Goal: Task Accomplishment & Management: Manage account settings

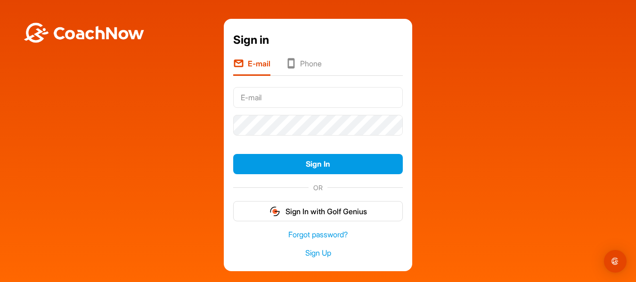
click at [258, 97] on input "text" at bounding box center [318, 97] width 170 height 21
type input "[EMAIL_ADDRESS][DOMAIN_NAME]"
click at [233, 154] on button "Sign In" at bounding box center [318, 164] width 170 height 20
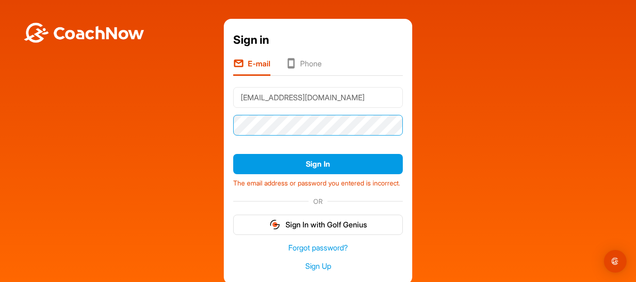
click at [233, 154] on button "Sign In" at bounding box center [318, 164] width 170 height 20
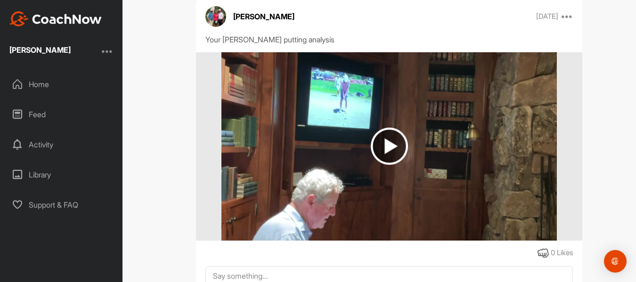
scroll to position [141, 0]
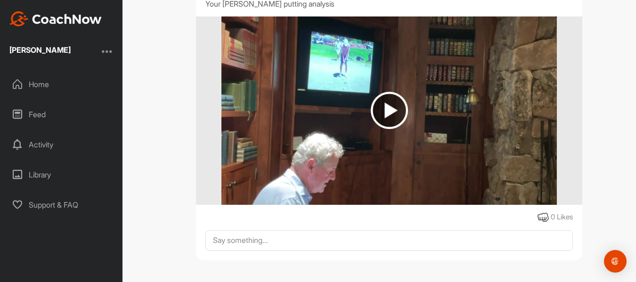
click at [386, 115] on img at bounding box center [389, 110] width 37 height 37
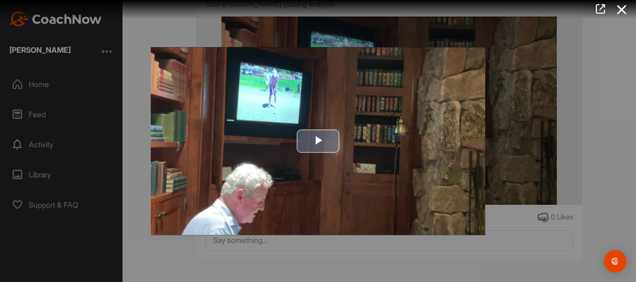
click at [318, 141] on span "Video Player" at bounding box center [318, 141] width 0 height 0
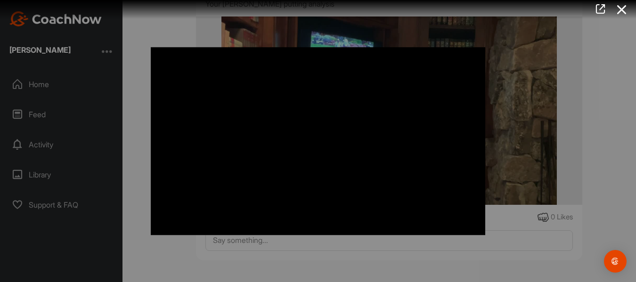
click at [517, 85] on div at bounding box center [318, 141] width 636 height 282
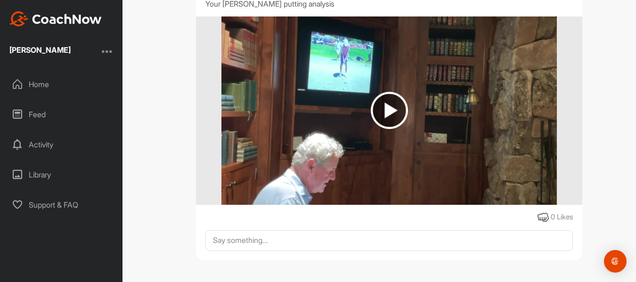
click at [387, 113] on img at bounding box center [389, 110] width 37 height 37
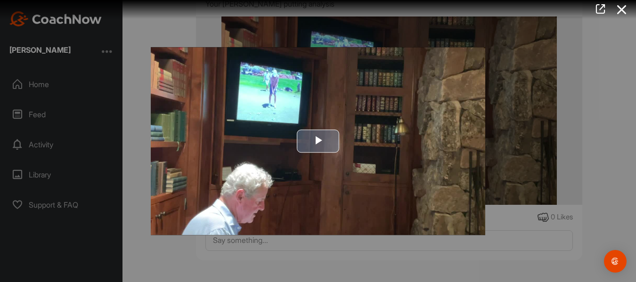
click at [318, 141] on span "Video Player" at bounding box center [318, 141] width 0 height 0
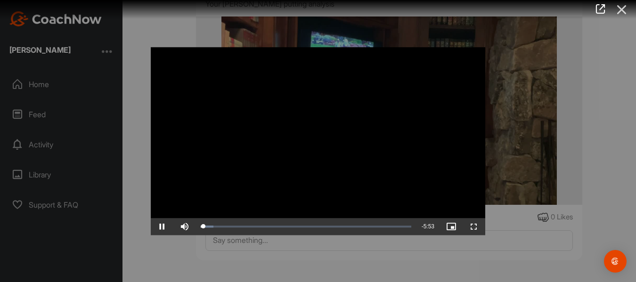
click at [620, 6] on icon at bounding box center [622, 9] width 22 height 17
